Goal: Download file/media

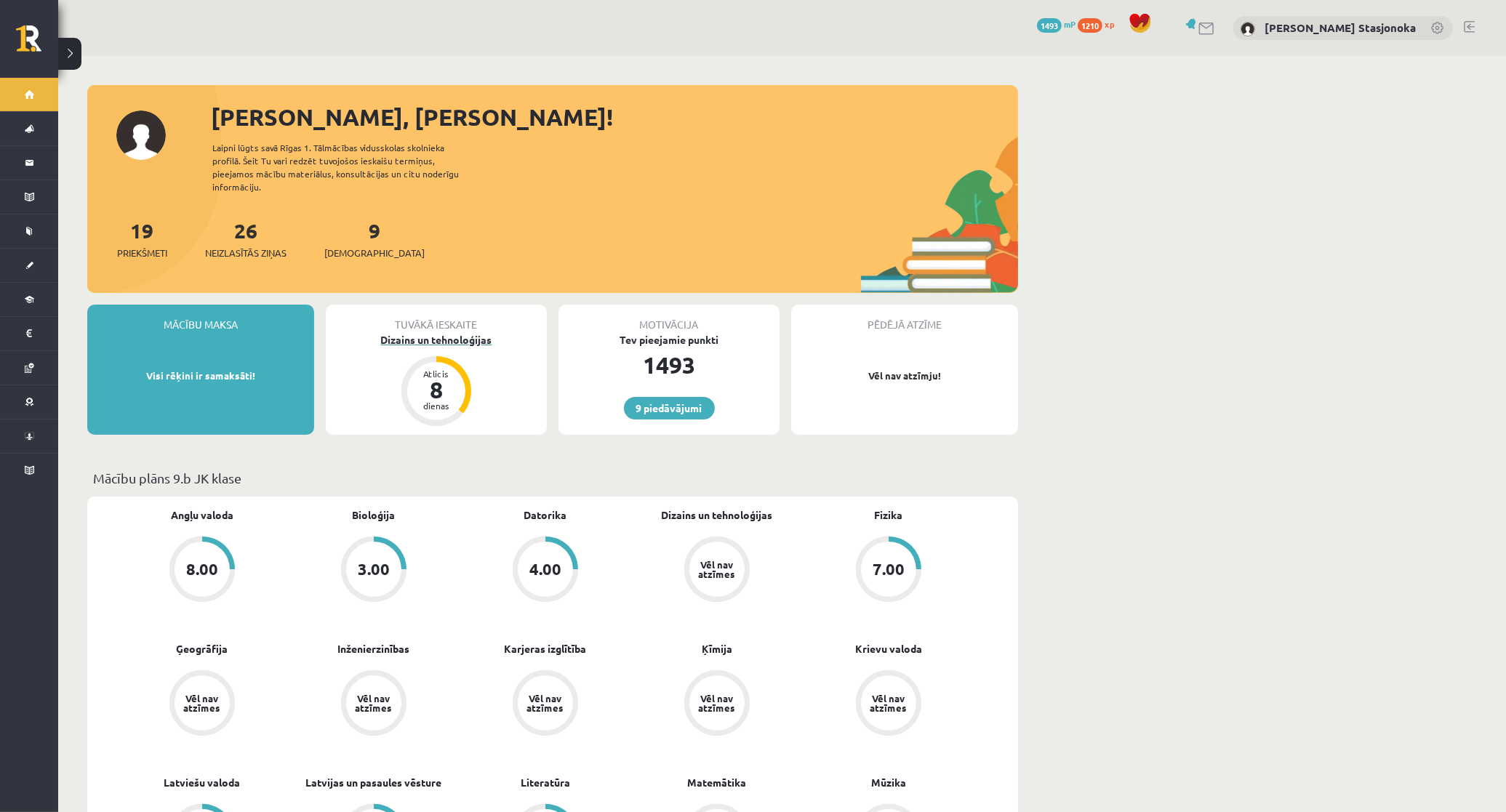
click at [430, 332] on div "Dizains un tehnoloģijas" at bounding box center [437, 340] width 221 height 16
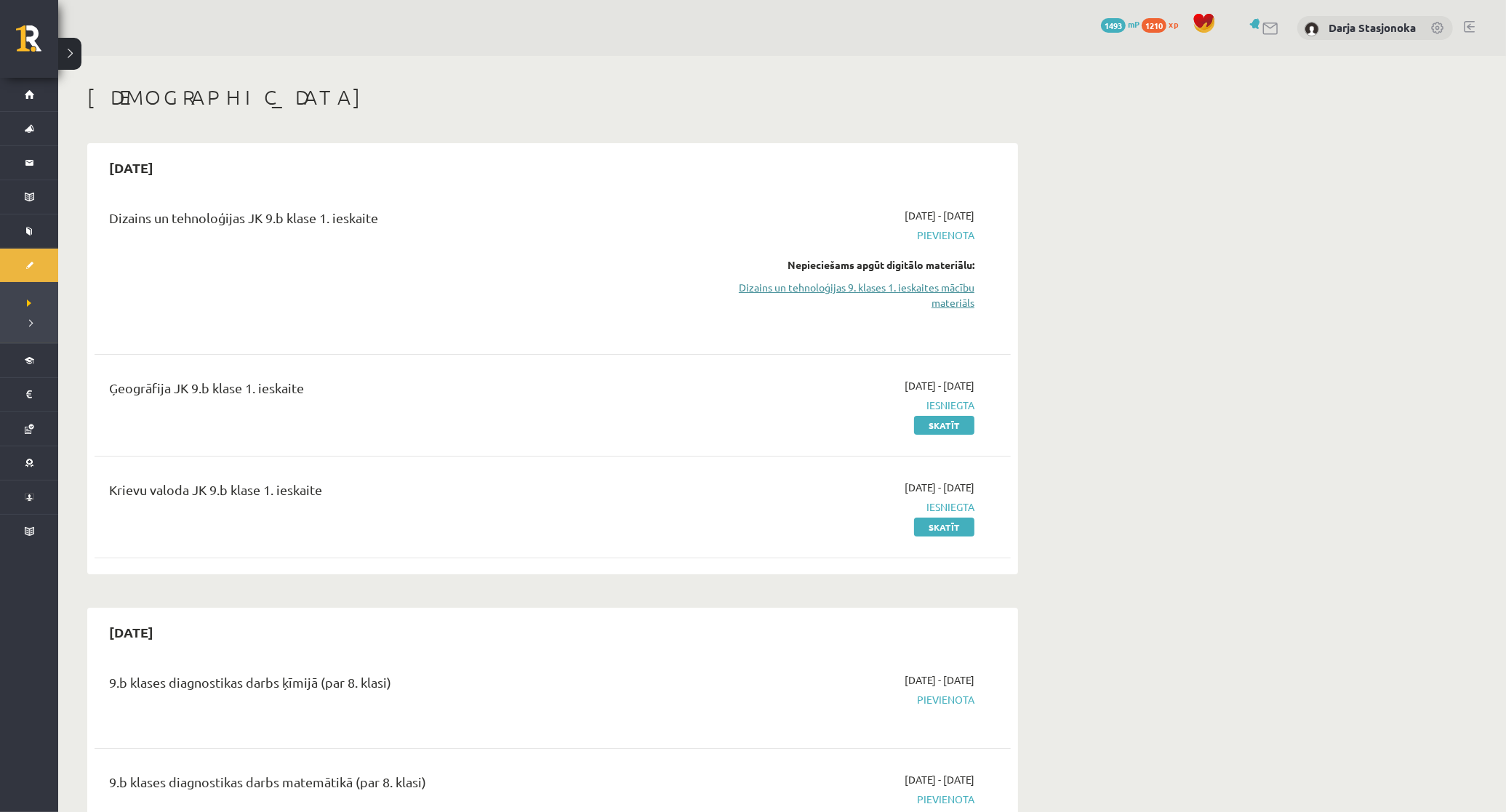
click at [878, 303] on link "Dizains un tehnoloģijas 9. klases 1. ieskaites mācību materiāls" at bounding box center [838, 294] width 275 height 30
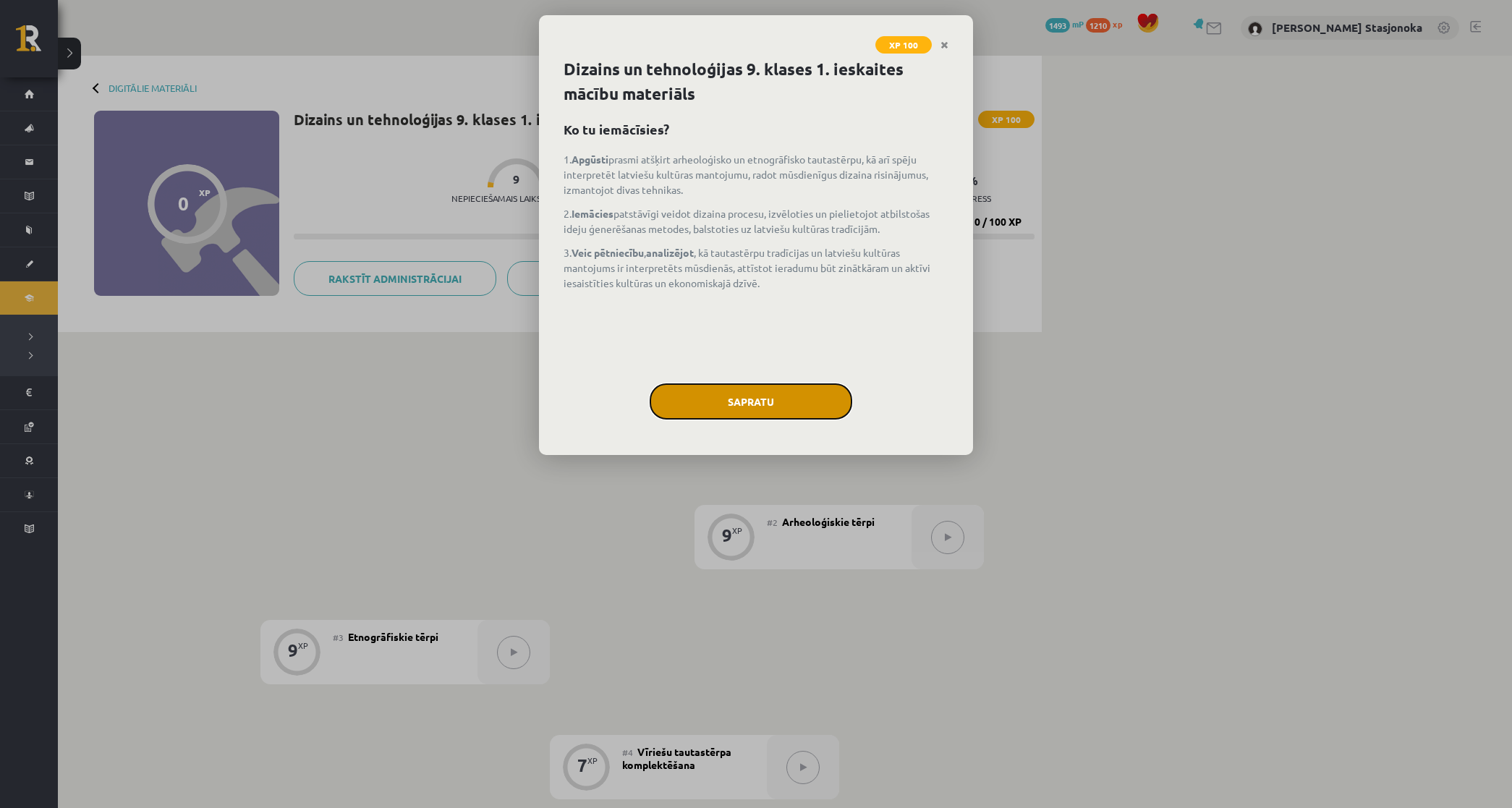
click at [771, 406] on button "Sapratu" at bounding box center [751, 401] width 203 height 36
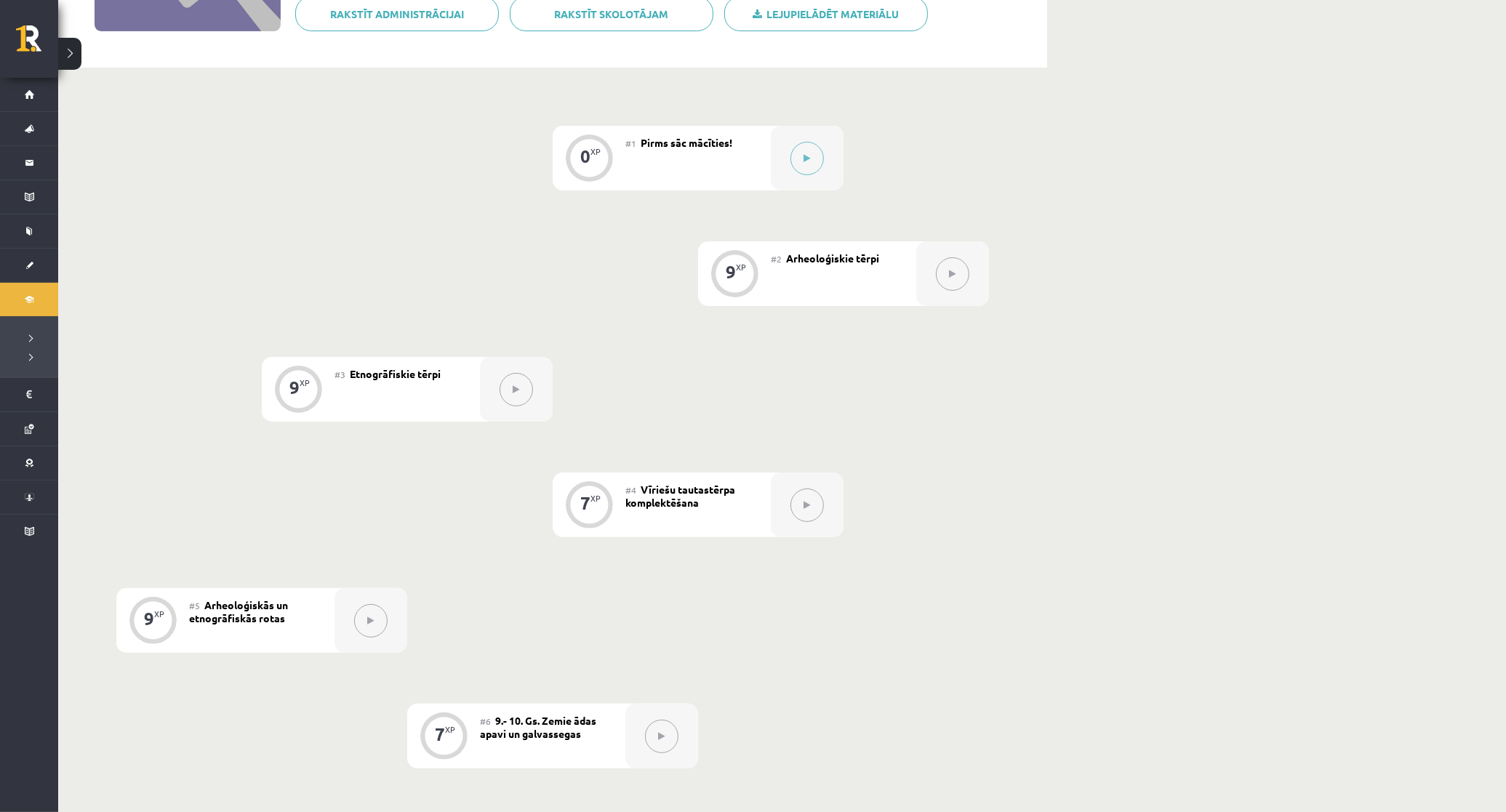
scroll to position [248, 0]
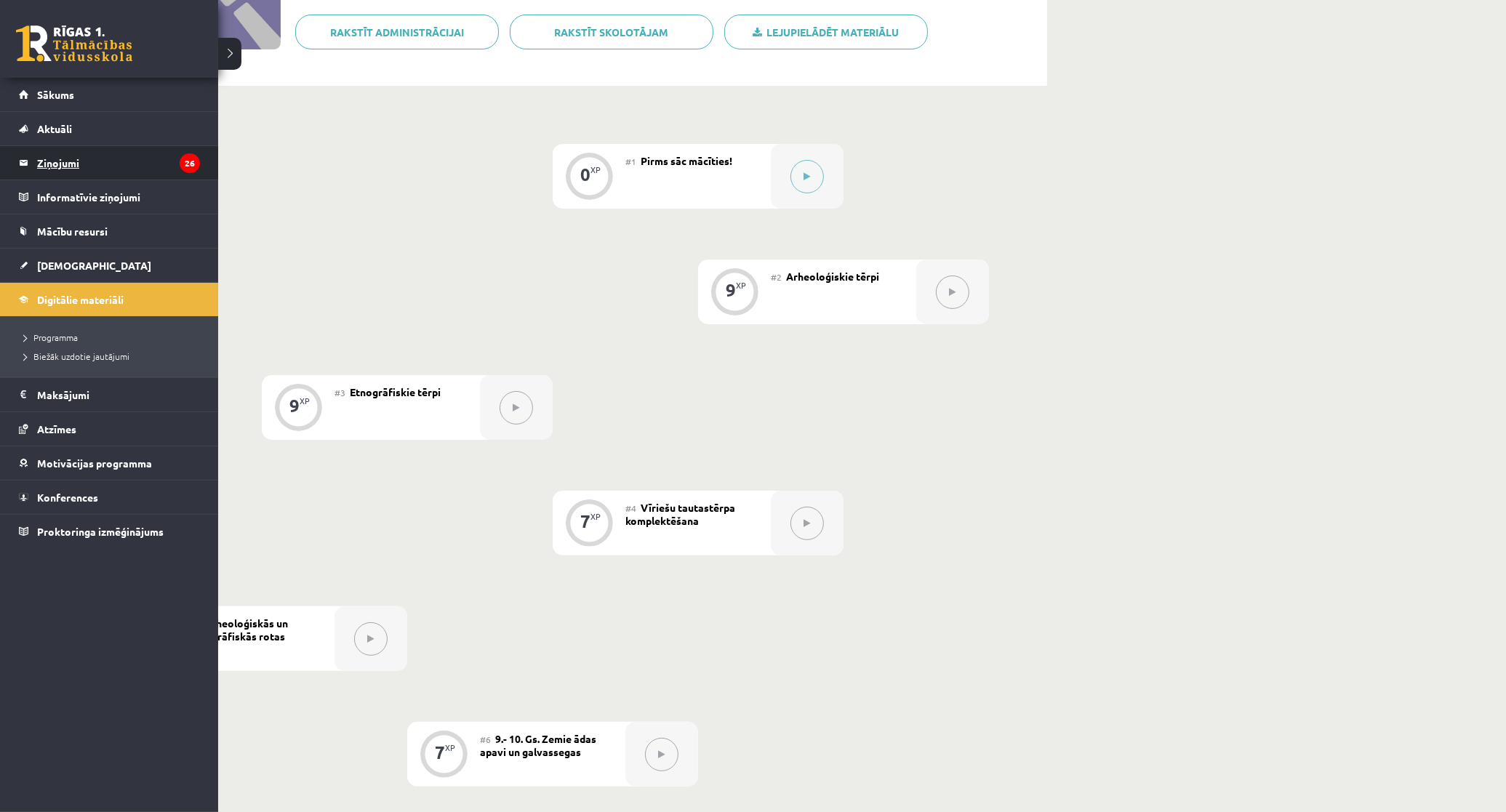
click at [73, 154] on legend "Ziņojumi 26" at bounding box center [119, 163] width 163 height 33
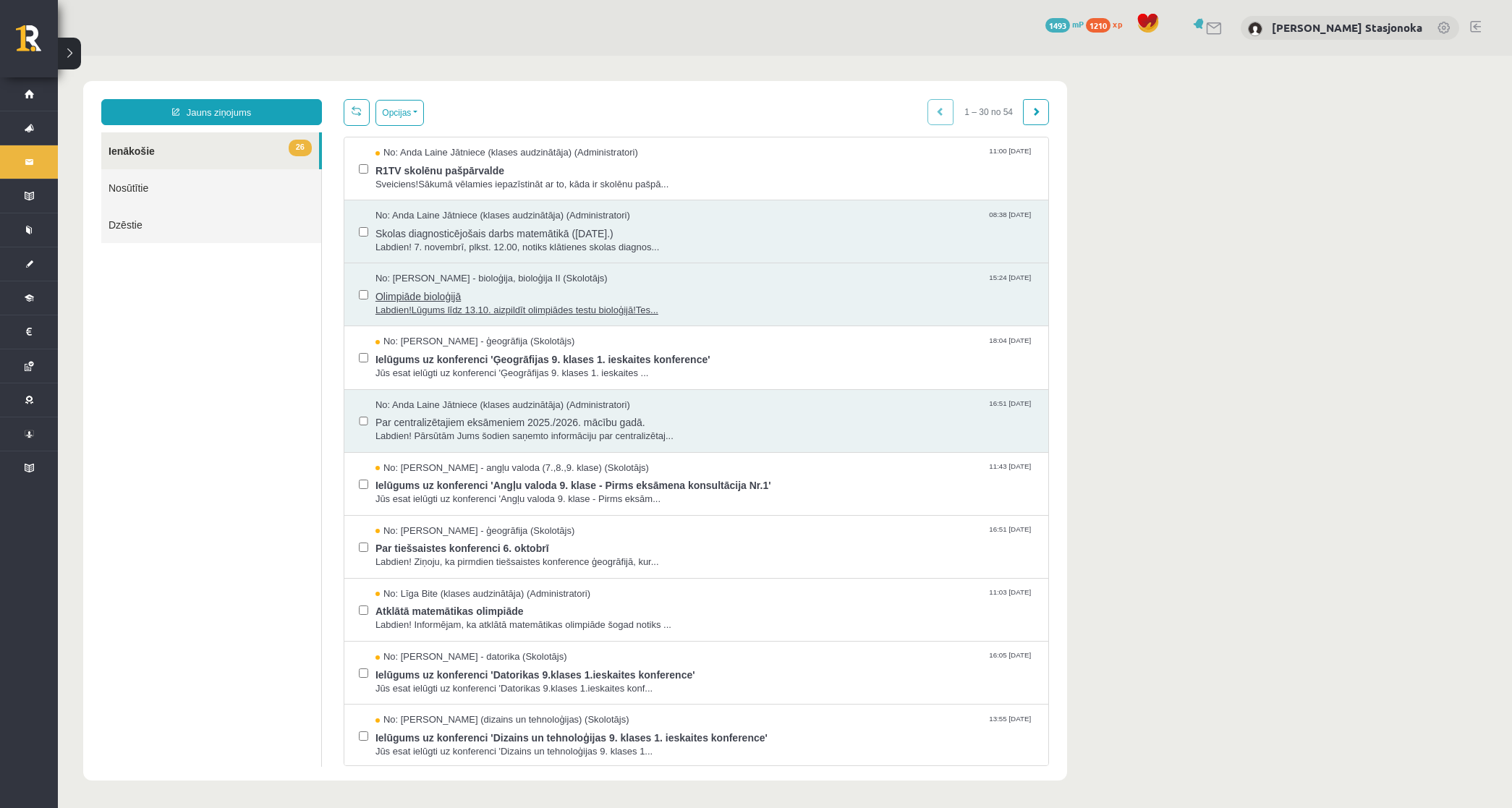
click at [401, 309] on span "Labdien!Lūgums līdz 13.10. aizpildīt olimpiādes testu bioloģijā!Tes..." at bounding box center [704, 311] width 658 height 14
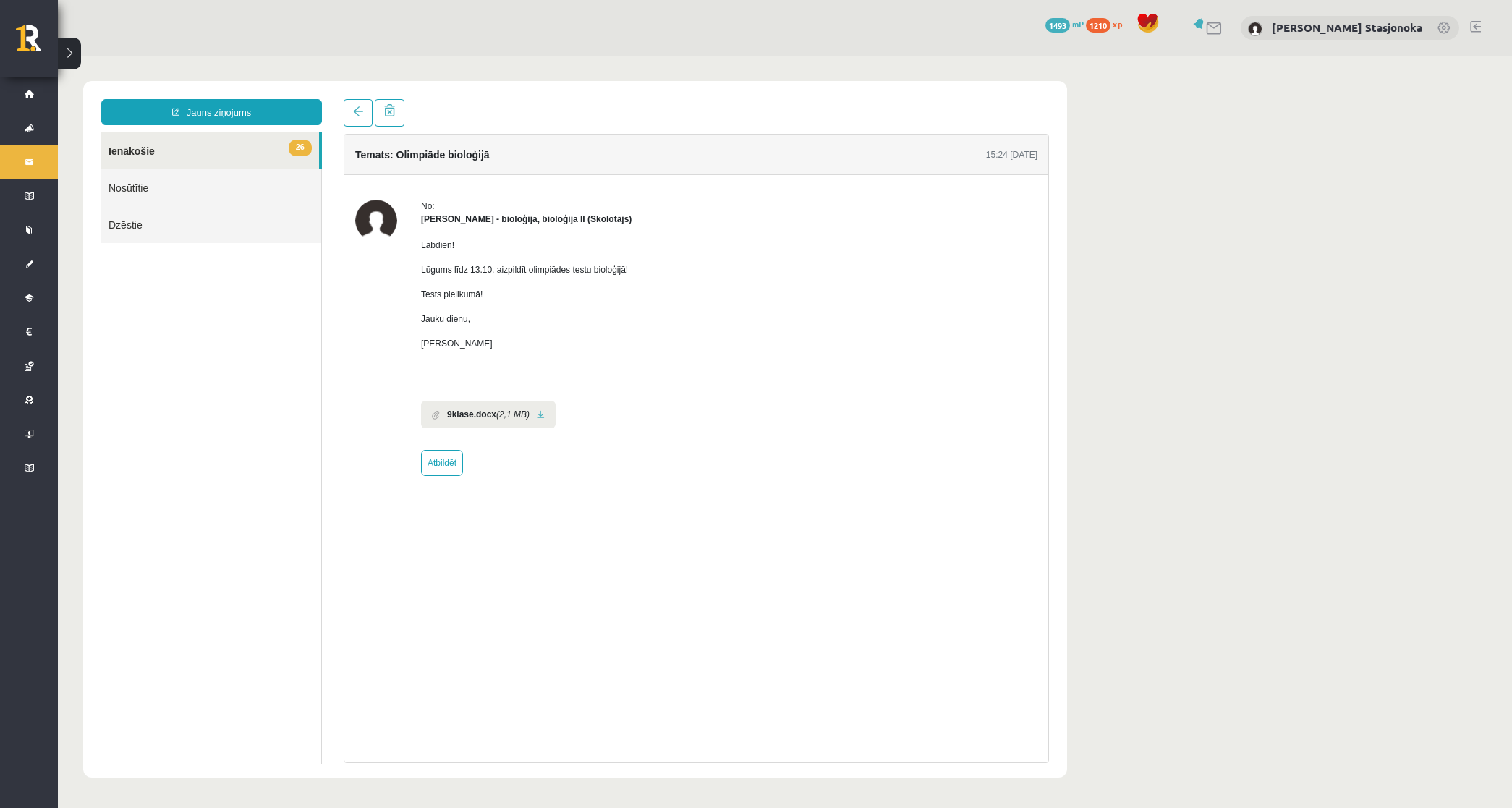
click at [486, 420] on b "9klase.docx" at bounding box center [472, 414] width 49 height 13
click at [530, 414] on li "9klase.docx (2,1 MB)" at bounding box center [488, 414] width 134 height 28
click at [531, 417] on li "9klase.docx (2,1 MB)" at bounding box center [488, 414] width 134 height 28
click at [537, 418] on link at bounding box center [540, 414] width 8 height 10
